Goal: Information Seeking & Learning: Understand process/instructions

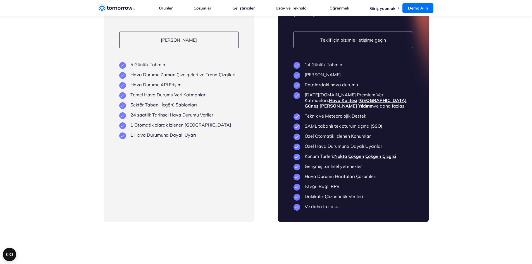
scroll to position [1351, 0]
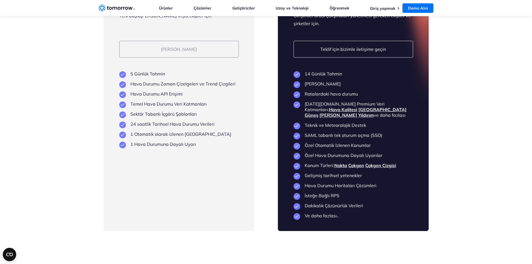
click at [185, 50] on font "Şimdi Deneyin" at bounding box center [179, 49] width 36 height 6
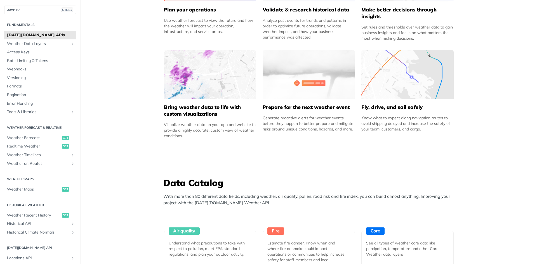
scroll to position [341, 0]
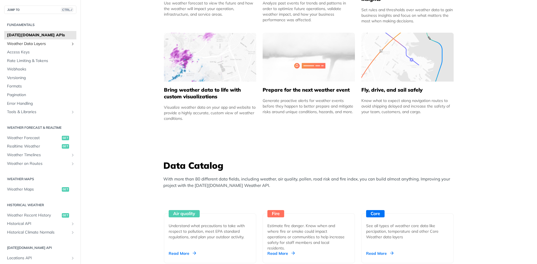
click at [53, 43] on span "Weather Data Layers" at bounding box center [38, 44] width 62 height 6
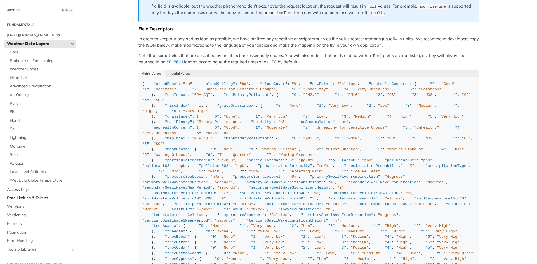
click at [36, 200] on span "Rate Limiting & Tokens" at bounding box center [41, 198] width 68 height 6
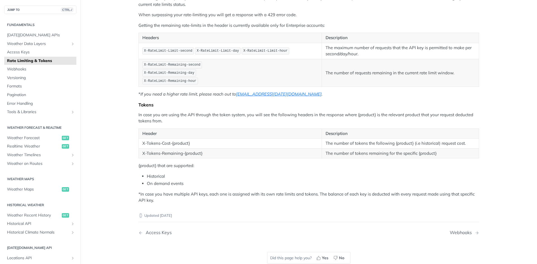
scroll to position [124, 0]
